Goal: Find specific page/section

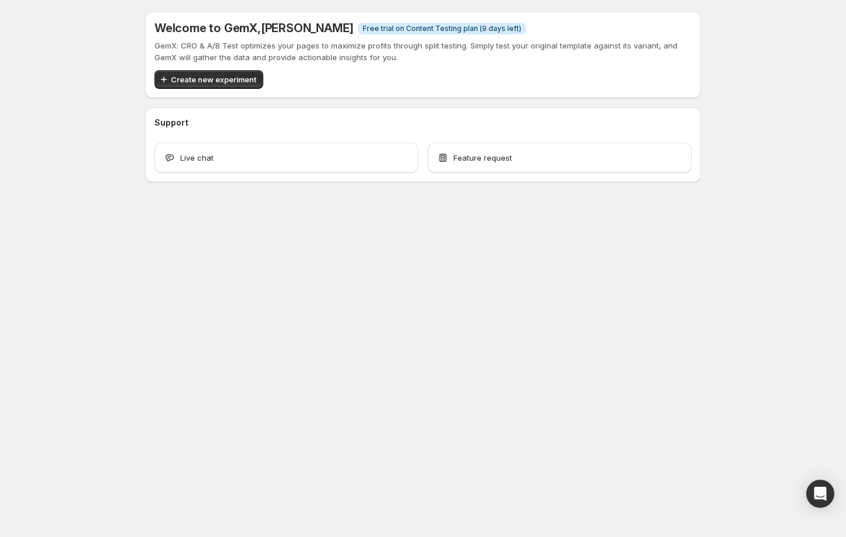
click at [310, 58] on p "GemX: CRO & A/B Test optimizes your pages to maximize profits through split tes…" at bounding box center [422, 51] width 537 height 23
click at [395, 68] on div "GemX: CRO & A/B Test optimizes your pages to maximize profits through split tes…" at bounding box center [422, 64] width 537 height 49
click at [242, 51] on p "GemX: CRO & A/B Test optimizes your pages to maximize profits through split tes…" at bounding box center [422, 51] width 537 height 23
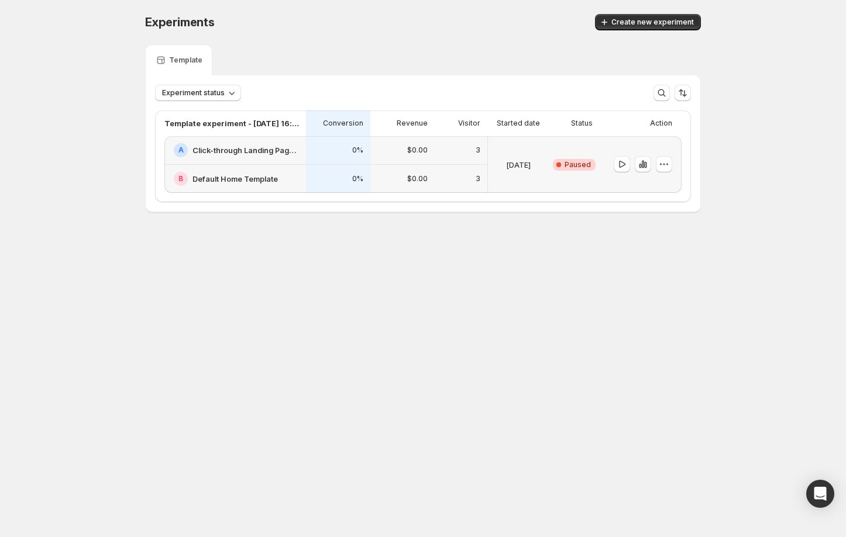
click at [460, 154] on div "3" at bounding box center [461, 150] width 39 height 14
